Goal: Find specific page/section: Find specific page/section

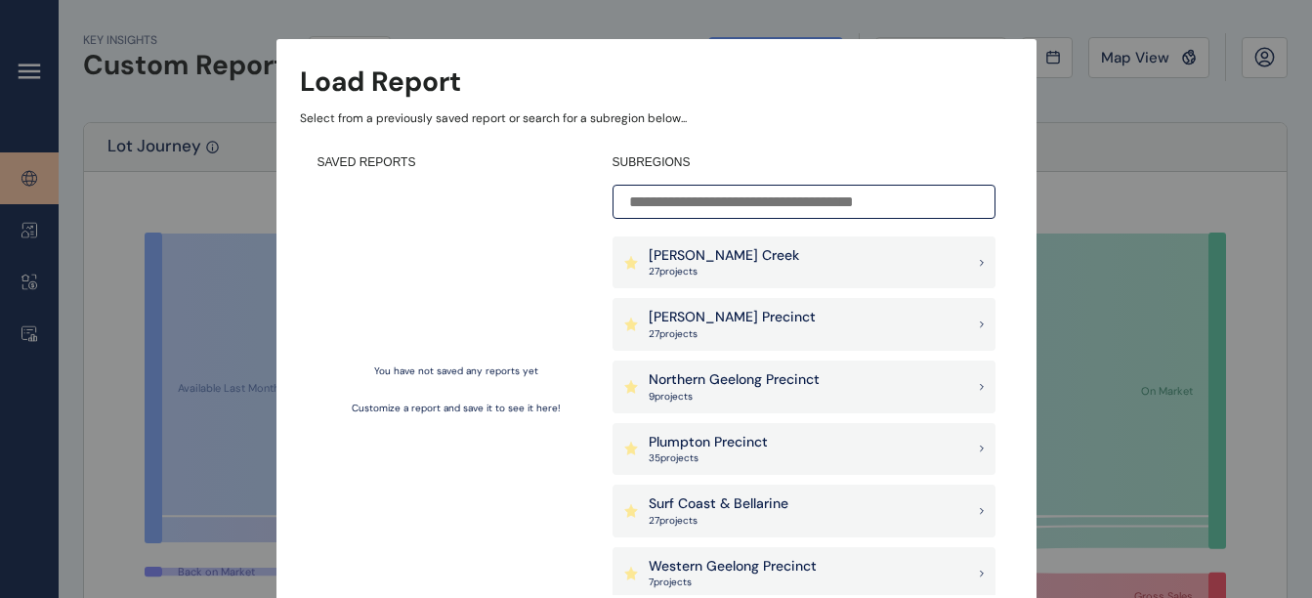
scroll to position [9, 0]
click at [701, 334] on p "27 project s" at bounding box center [732, 334] width 167 height 14
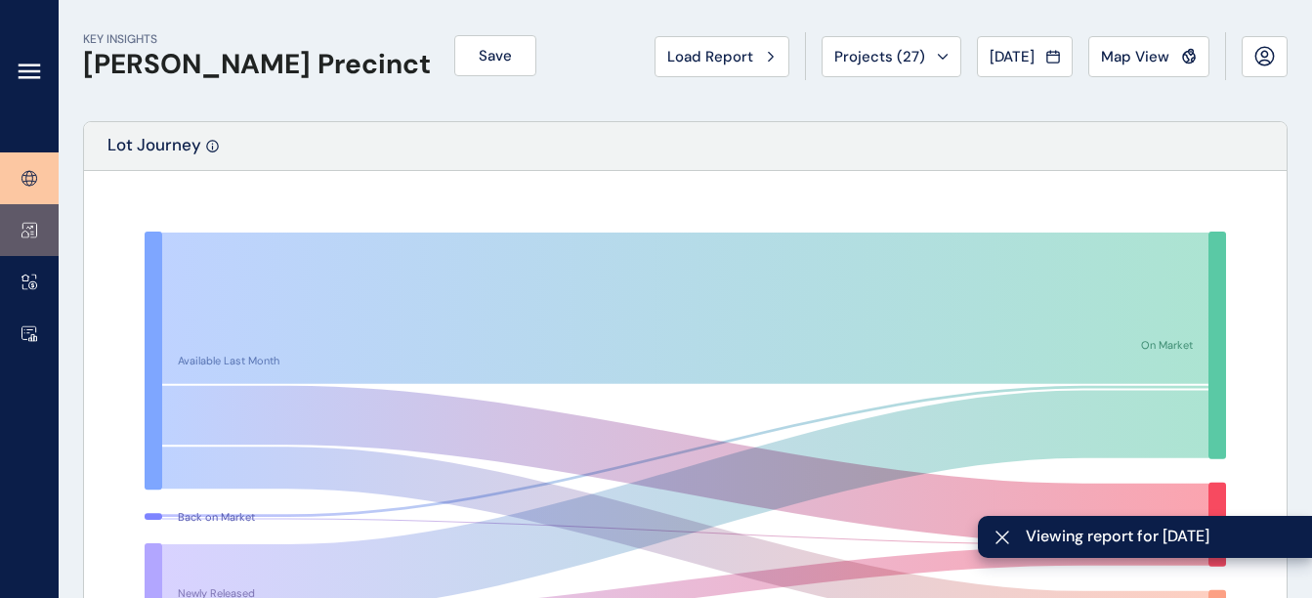
scroll to position [28, 0]
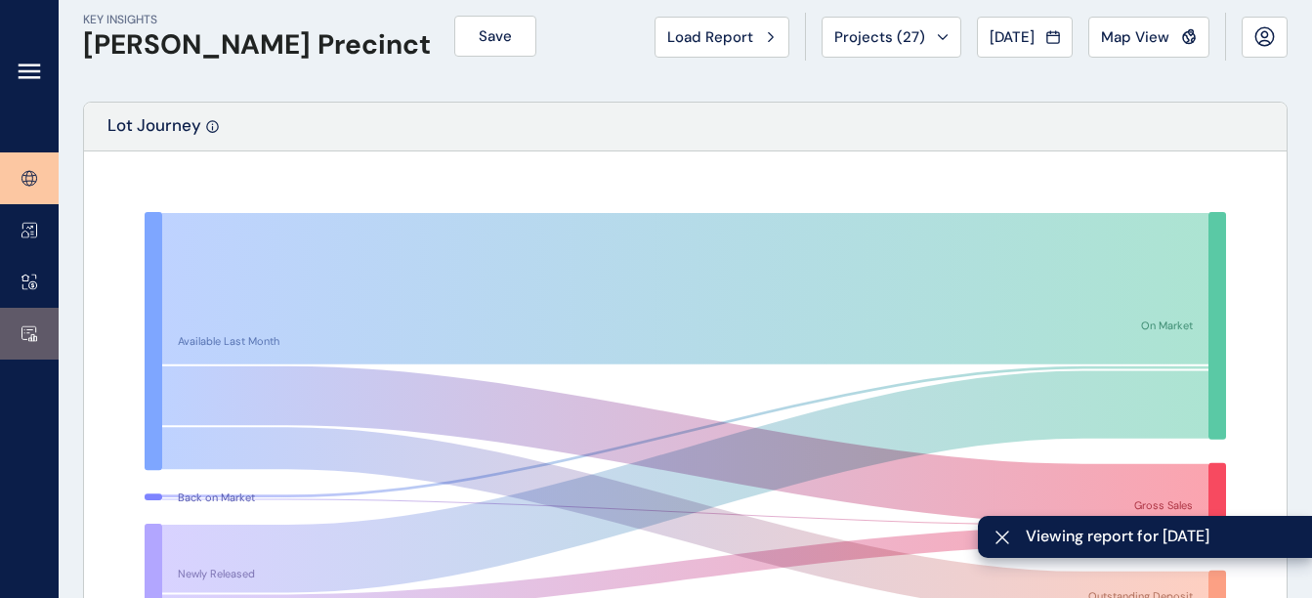
click at [34, 316] on link at bounding box center [29, 334] width 59 height 52
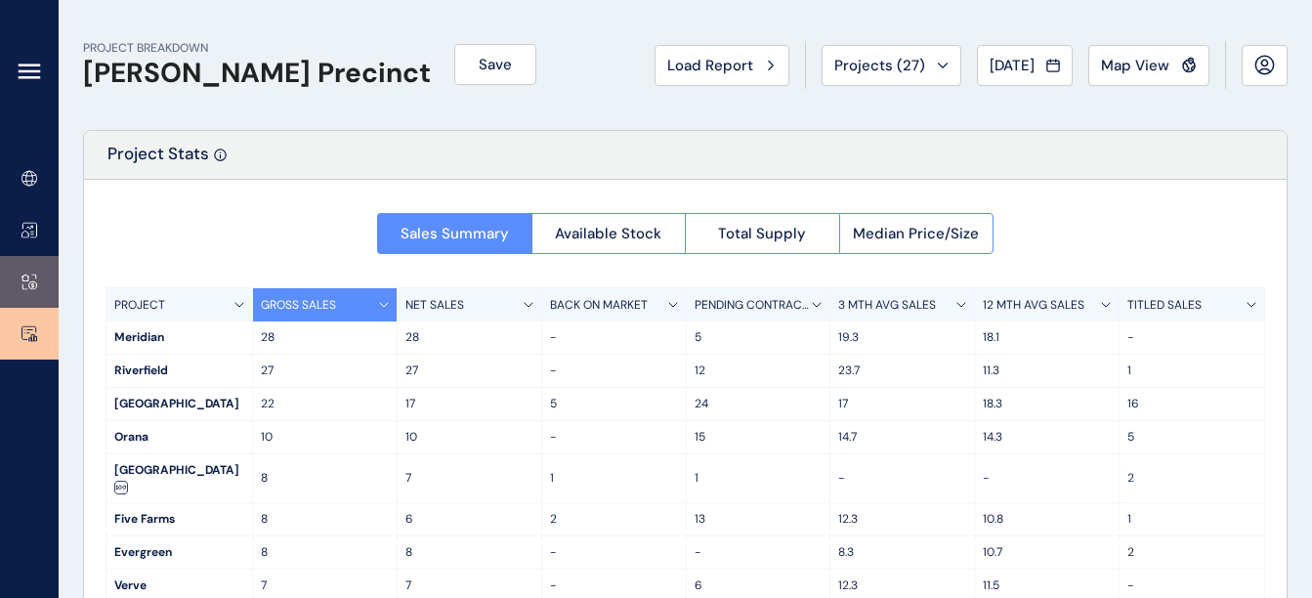
click at [24, 275] on icon at bounding box center [24, 275] width 7 height 2
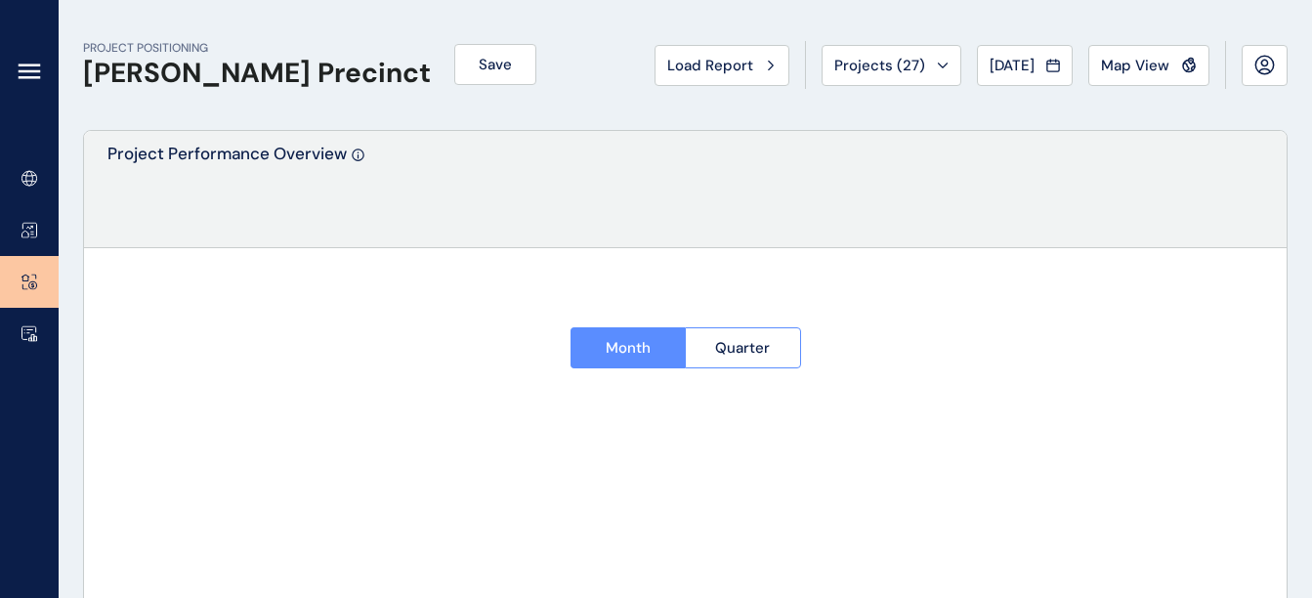
type input "********"
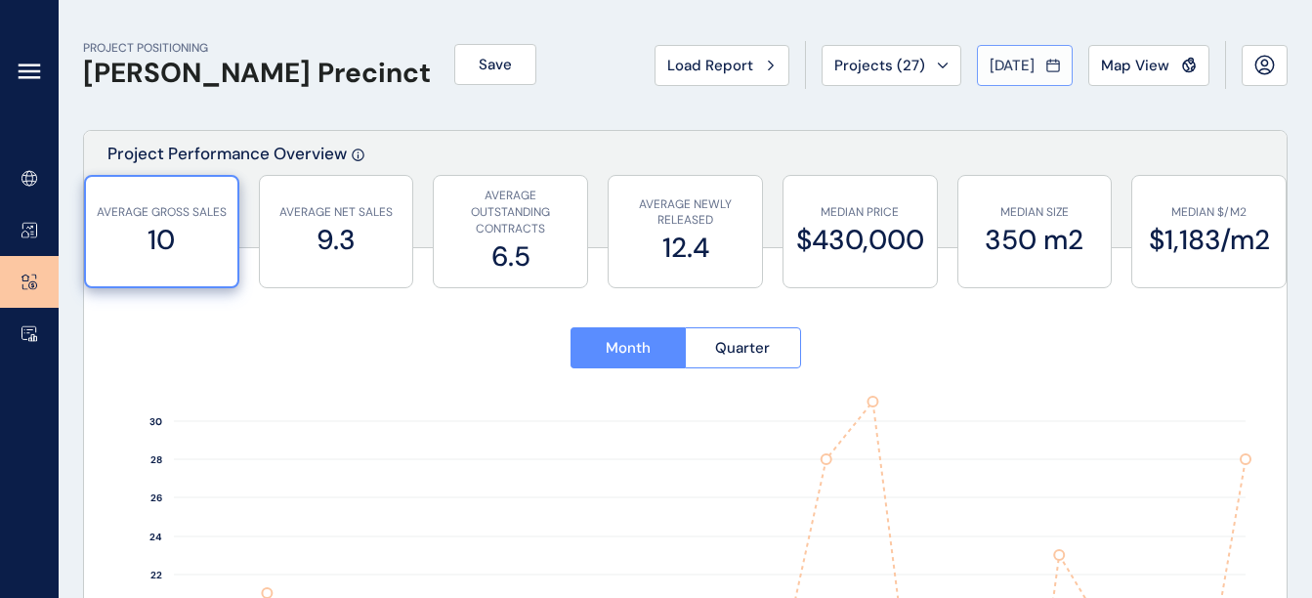
click at [1018, 68] on span "[DATE]" at bounding box center [1011, 66] width 45 height 20
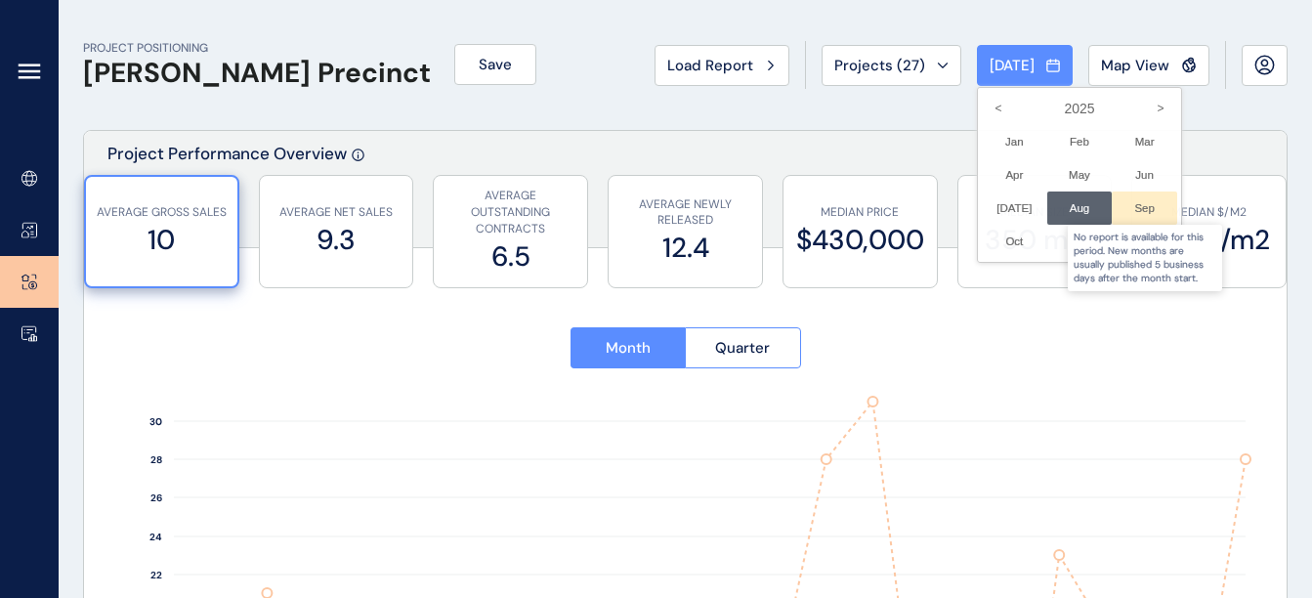
click at [1131, 216] on div at bounding box center [1144, 207] width 65 height 33
